Goal: Task Accomplishment & Management: Use online tool/utility

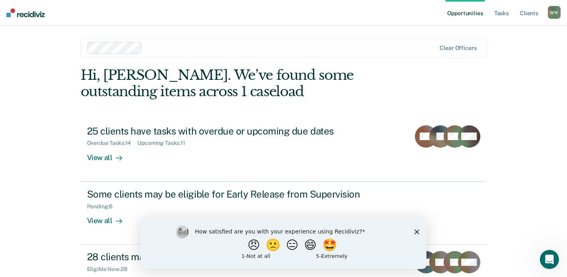
click at [417, 233] on polygon "Close survey" at bounding box center [417, 231] width 5 height 5
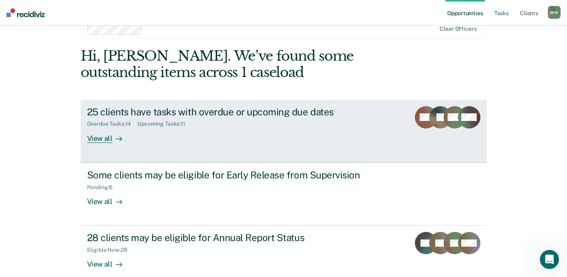
scroll to position [30, 0]
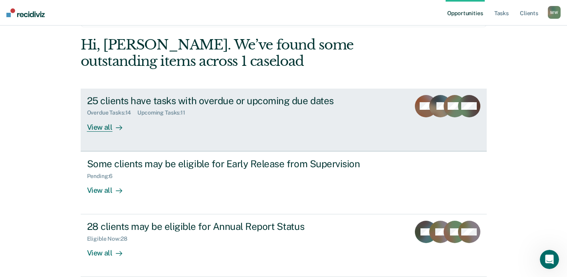
click at [103, 130] on div "View all" at bounding box center [109, 124] width 45 height 16
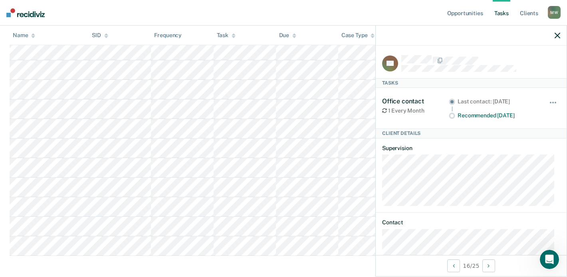
scroll to position [431, 0]
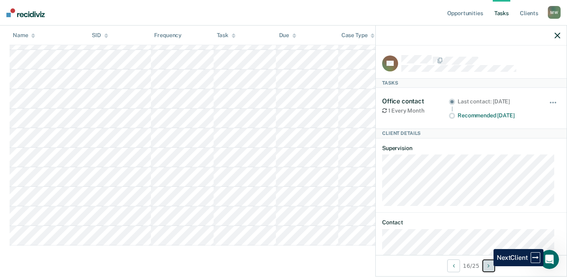
click at [488, 266] on button "Next Client" at bounding box center [489, 266] width 13 height 13
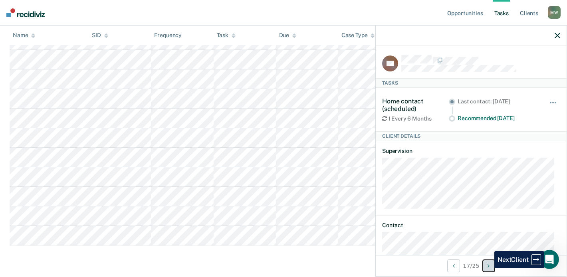
click at [489, 268] on icon "Next Client" at bounding box center [489, 266] width 2 height 6
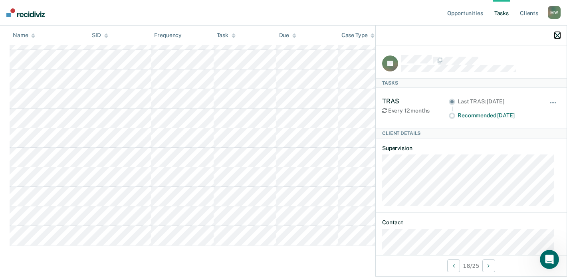
click at [560, 37] on icon "button" at bounding box center [558, 36] width 6 height 6
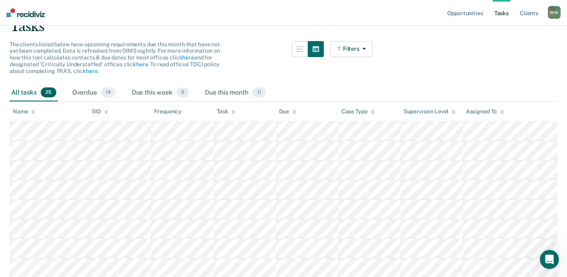
scroll to position [80, 0]
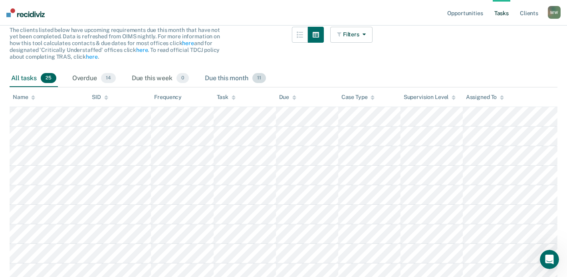
click at [234, 78] on div "Due this month 11" at bounding box center [235, 79] width 64 height 18
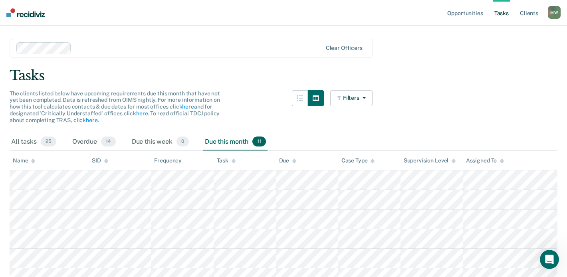
scroll to position [0, 0]
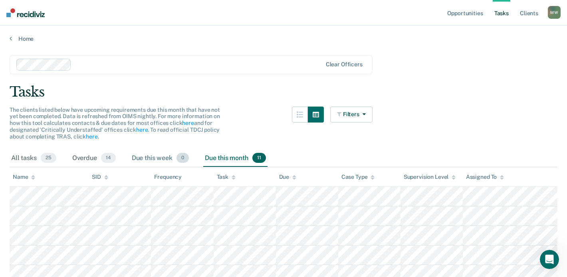
click at [148, 159] on div "Due this week 0" at bounding box center [160, 159] width 60 height 18
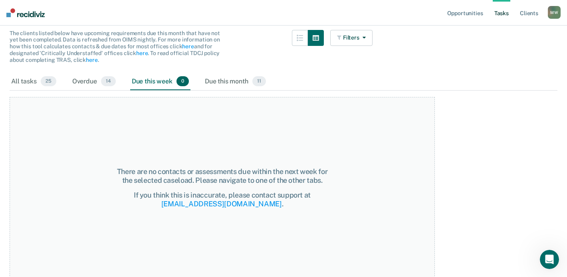
scroll to position [77, 0]
click at [242, 82] on div "Due this month 11" at bounding box center [235, 82] width 64 height 18
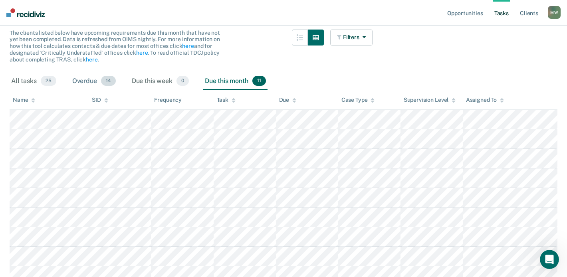
click at [92, 81] on div "Overdue 14" at bounding box center [94, 82] width 47 height 18
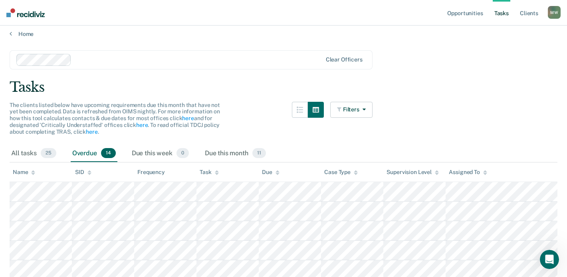
scroll to position [0, 0]
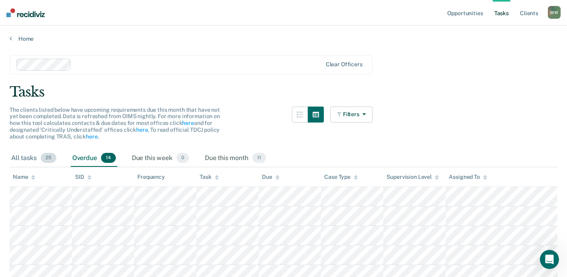
click at [22, 157] on div "All tasks 25" at bounding box center [34, 159] width 48 height 18
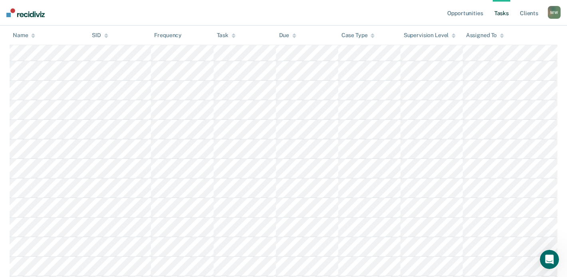
scroll to position [431, 0]
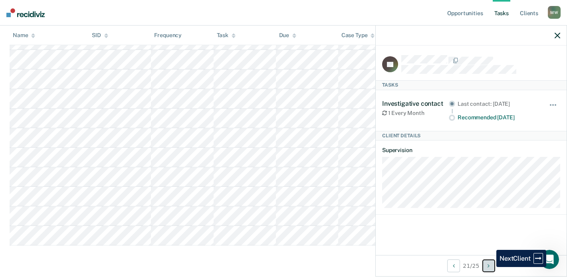
click at [490, 267] on button "Next Client" at bounding box center [489, 266] width 13 height 13
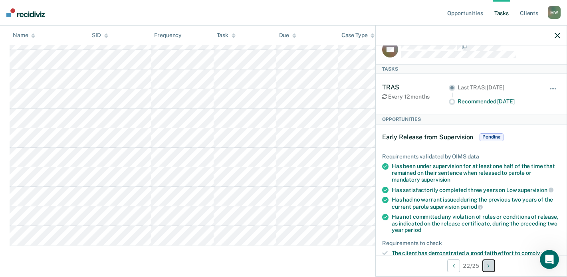
scroll to position [0, 0]
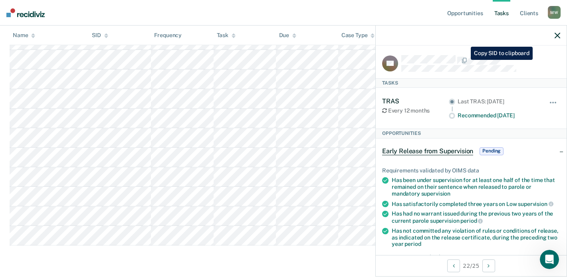
drag, startPoint x: 463, startPoint y: 55, endPoint x: 491, endPoint y: 53, distance: 27.6
click at [491, 53] on div "SC Tasks TRAS Every 12 months Last TRAS: [DATE] Recommended [DATE] Hide from ta…" at bounding box center [471, 151] width 191 height 210
